Goal: Complete application form: Complete application form

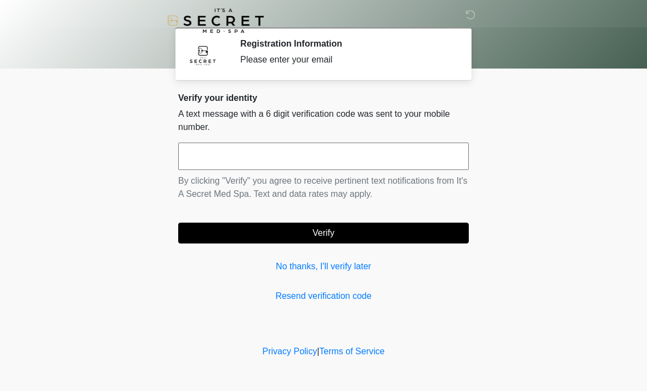
click at [293, 269] on link "No thanks, I'll verify later" at bounding box center [323, 266] width 290 height 13
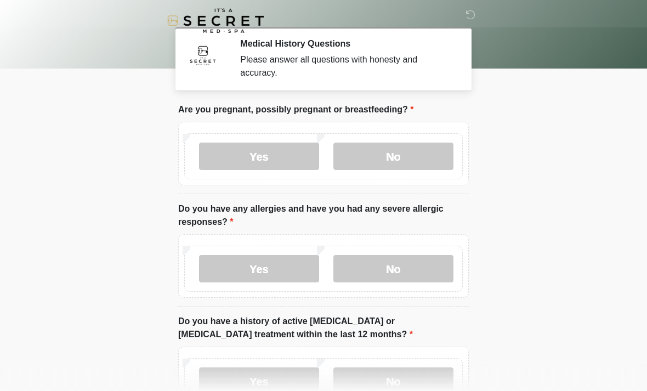
click at [406, 158] on label "No" at bounding box center [393, 156] width 120 height 27
click at [279, 267] on label "Yes" at bounding box center [259, 268] width 120 height 27
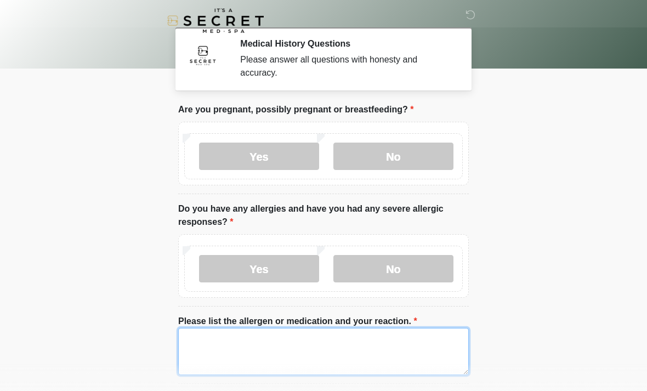
click at [357, 346] on textarea "Please list the allergen or medication and your reaction." at bounding box center [323, 351] width 290 height 47
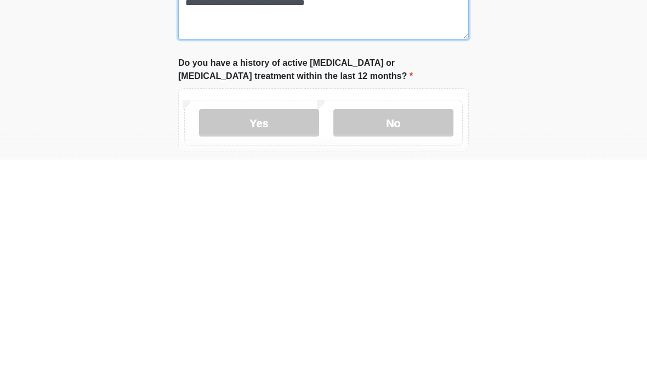
scroll to position [118, 0]
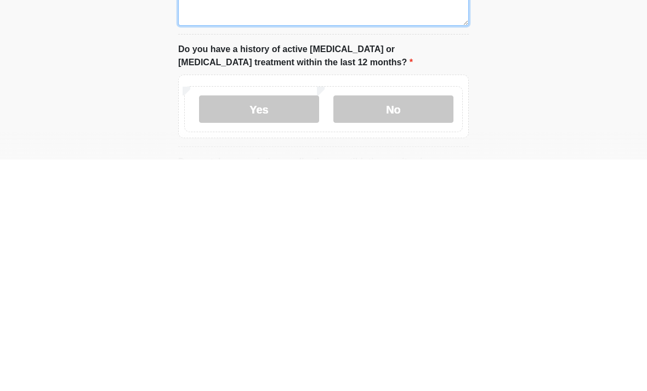
type textarea "**********"
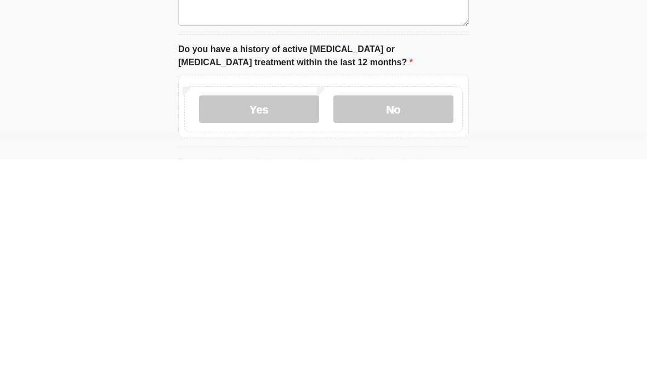
click at [418, 327] on label "No" at bounding box center [393, 340] width 120 height 27
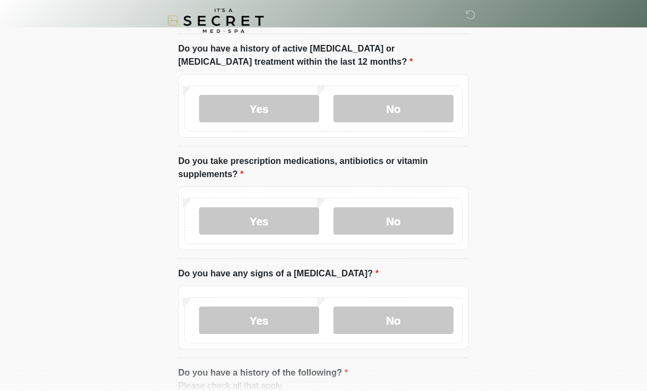
click at [287, 215] on label "Yes" at bounding box center [259, 220] width 120 height 27
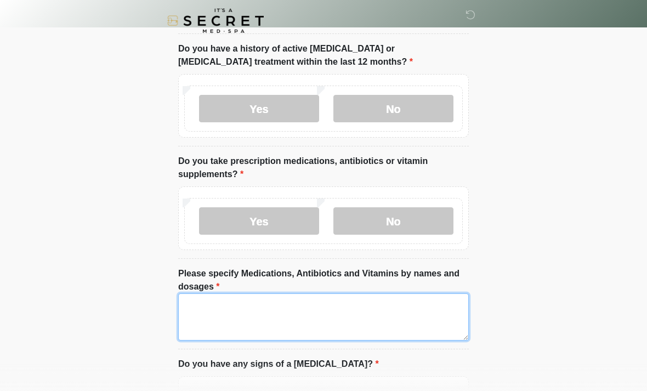
click at [382, 315] on textarea "Please specify Medications, Antibiotics and Vitamins by names and dosages" at bounding box center [323, 316] width 290 height 47
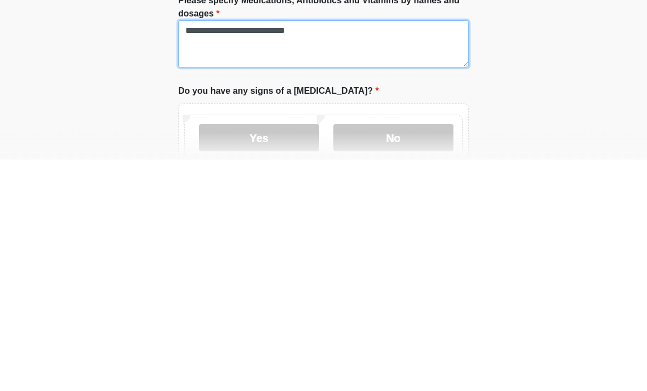
scroll to position [392, 0]
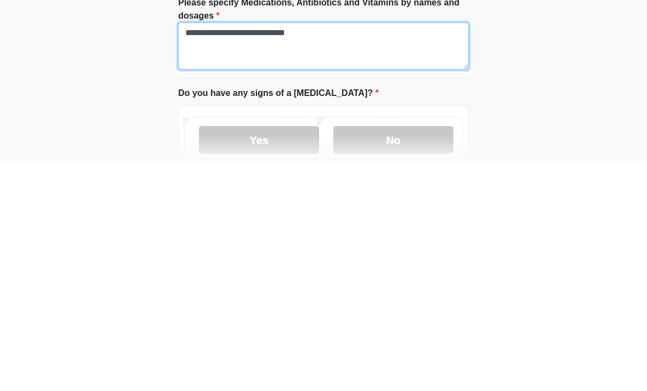
type textarea "**********"
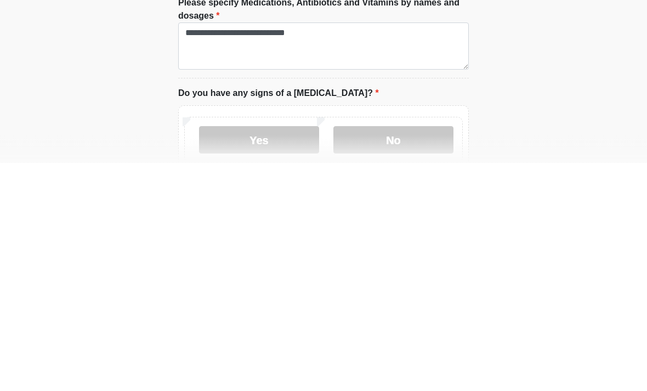
click at [426, 355] on label "No" at bounding box center [393, 368] width 120 height 27
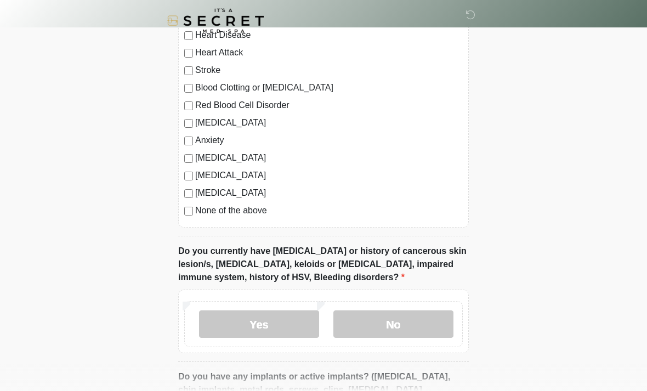
scroll to position [835, 0]
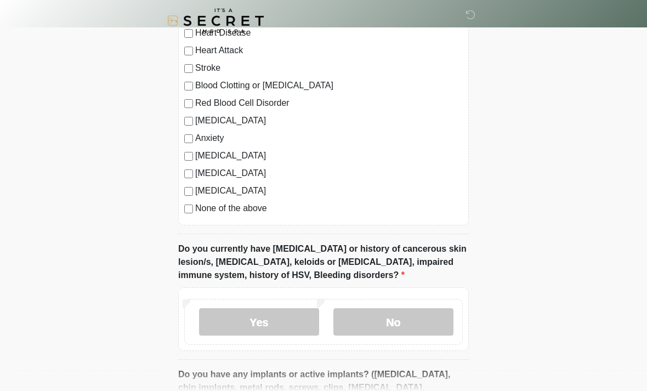
click at [425, 331] on label "No" at bounding box center [393, 321] width 120 height 27
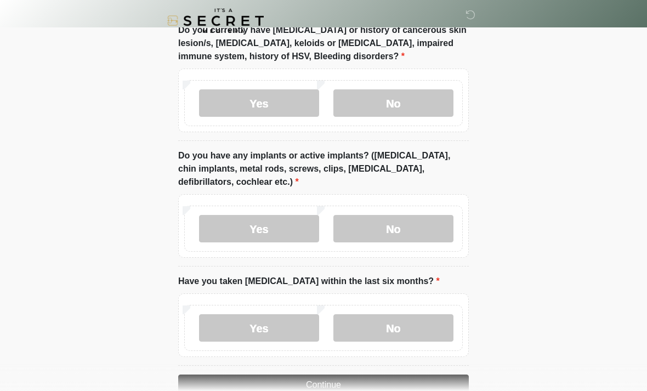
scroll to position [1055, 0]
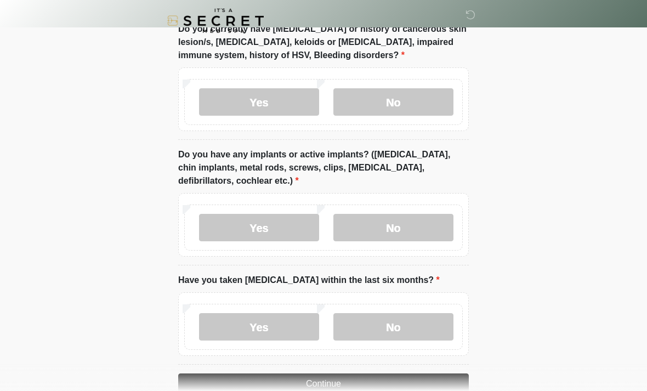
click at [266, 223] on label "Yes" at bounding box center [259, 227] width 120 height 27
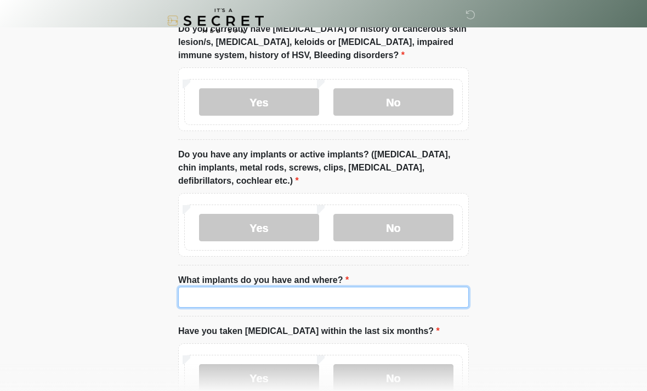
click at [365, 295] on input "What implants do you have and where?" at bounding box center [323, 297] width 290 height 21
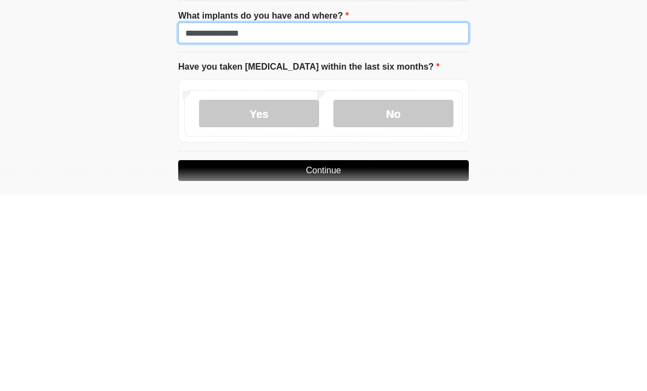
scroll to position [1124, 0]
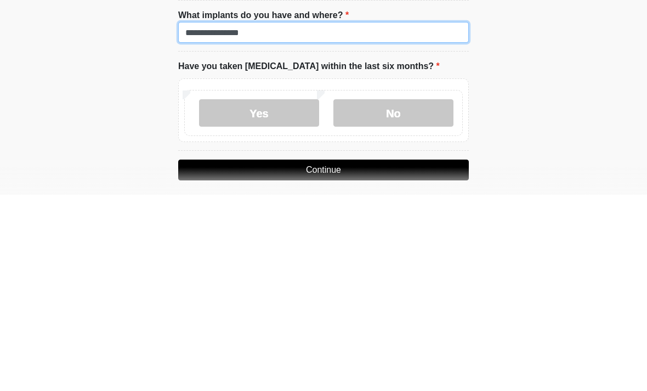
type input "**********"
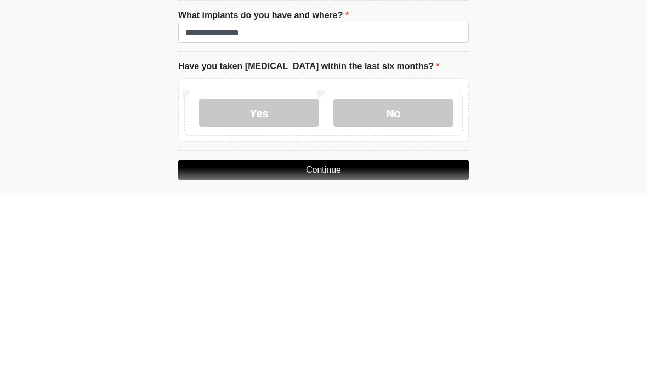
click at [294, 295] on label "Yes" at bounding box center [259, 308] width 120 height 27
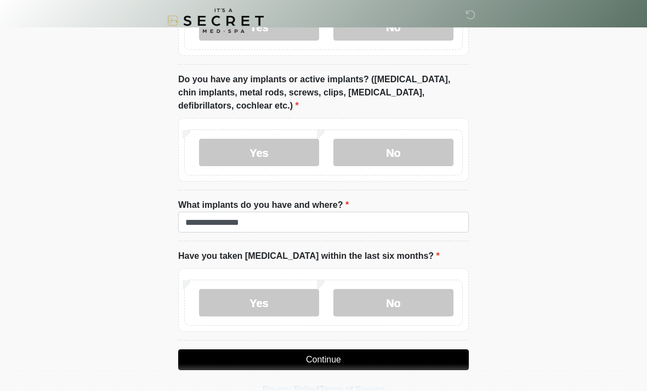
click at [374, 351] on button "Continue" at bounding box center [323, 359] width 290 height 21
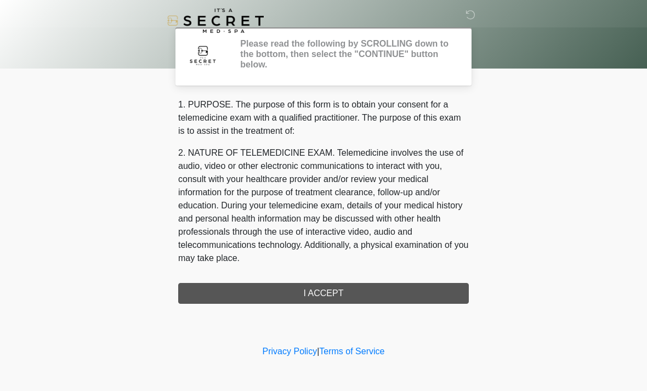
scroll to position [0, 0]
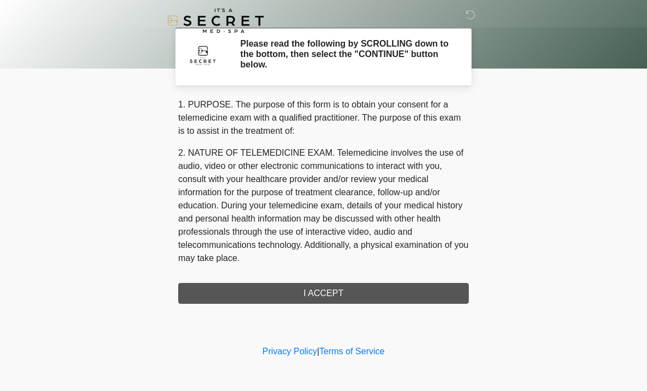
click at [365, 289] on div "1. PURPOSE. The purpose of this form is to obtain your consent for a telemedici…" at bounding box center [323, 201] width 290 height 206
click at [341, 299] on div "1. PURPOSE. The purpose of this form is to obtain your consent for a telemedici…" at bounding box center [323, 201] width 290 height 206
click at [338, 293] on div "1. PURPOSE. The purpose of this form is to obtain your consent for a telemedici…" at bounding box center [323, 201] width 290 height 206
click at [204, 47] on img at bounding box center [202, 54] width 33 height 33
click at [399, 62] on h2 "Please read the following by SCROLLING down to the bottom, then select the "CON…" at bounding box center [346, 54] width 212 height 32
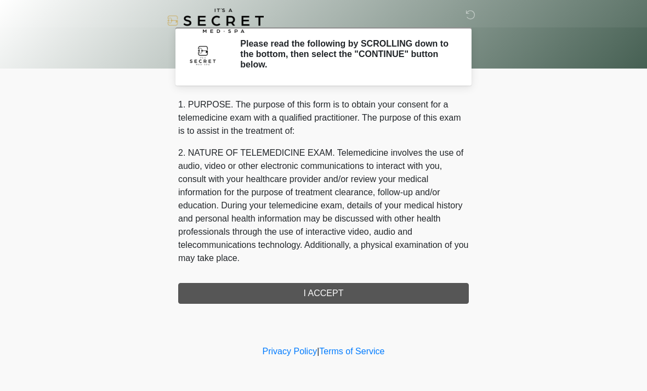
click at [333, 294] on div "1. PURPOSE. The purpose of this form is to obtain your consent for a telemedici…" at bounding box center [323, 201] width 290 height 206
click at [331, 299] on div "1. PURPOSE. The purpose of this form is to obtain your consent for a telemedici…" at bounding box center [323, 201] width 290 height 206
click at [404, 203] on p "2. NATURE OF TELEMEDICINE EXAM. Telemedicine involves the use of audio, video o…" at bounding box center [323, 205] width 290 height 118
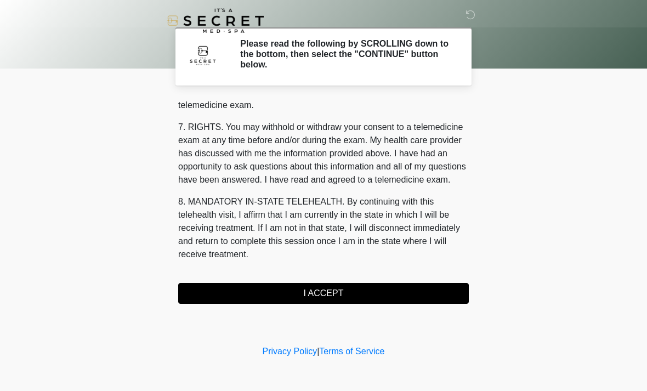
scroll to position [464, 0]
click at [358, 289] on button "I ACCEPT" at bounding box center [323, 293] width 290 height 21
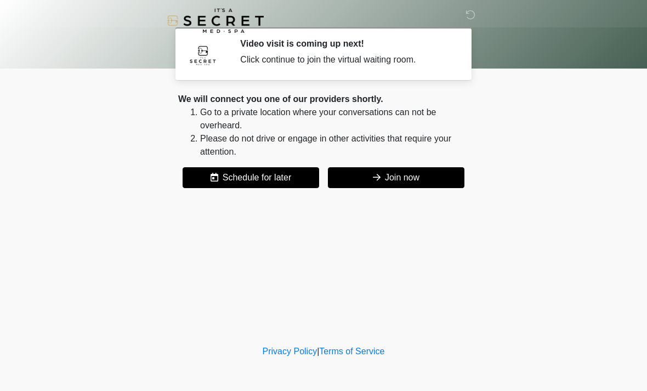
click at [448, 181] on button "Join now" at bounding box center [396, 177] width 136 height 21
